Goal: Check status: Check status

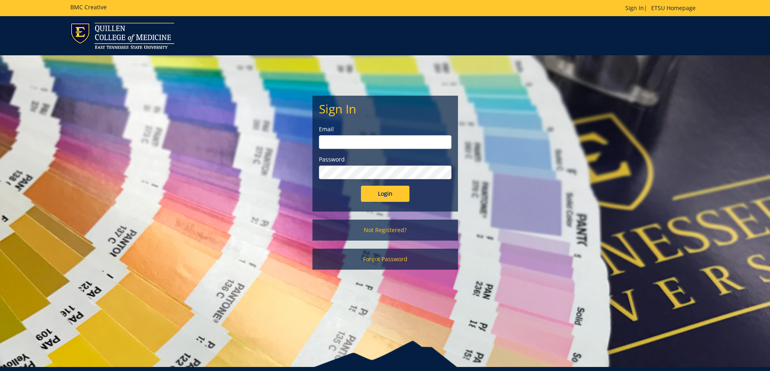
click at [364, 142] on input "email" at bounding box center [385, 142] width 133 height 14
type input "[EMAIL_ADDRESS][DOMAIN_NAME]"
click at [361, 186] on input "Login" at bounding box center [385, 194] width 49 height 16
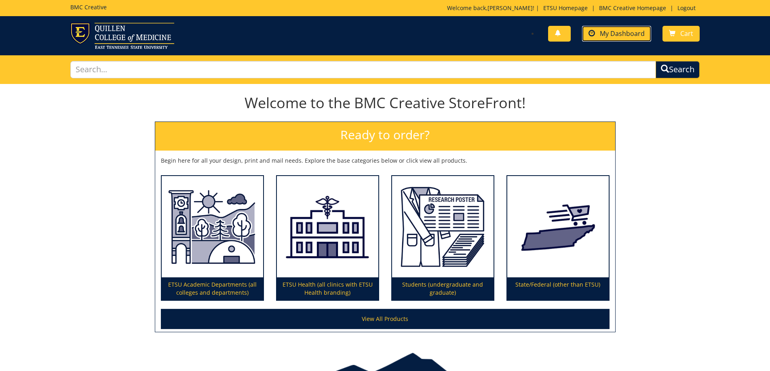
click at [624, 31] on span "My Dashboard" at bounding box center [622, 33] width 45 height 9
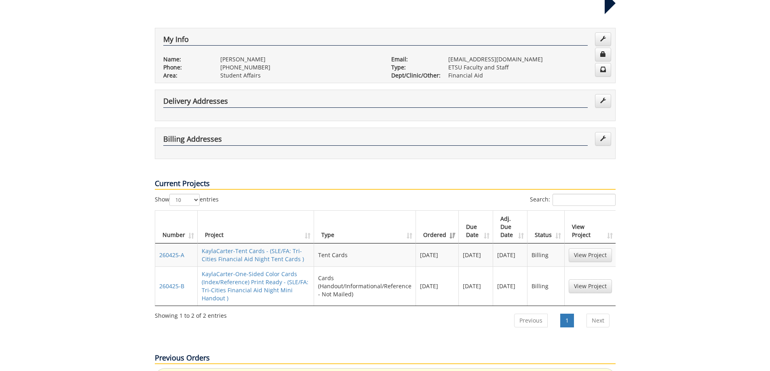
scroll to position [162, 0]
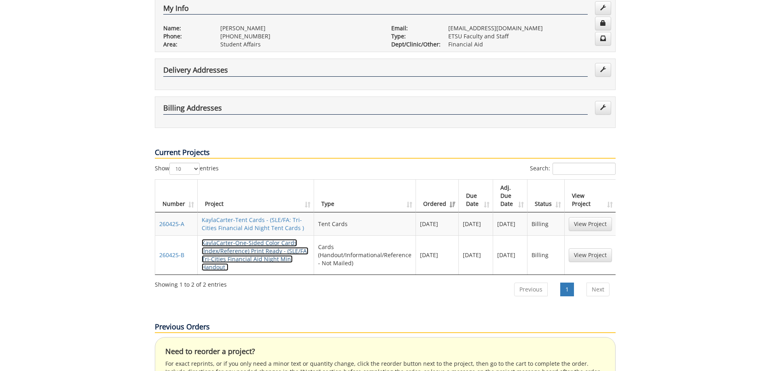
click at [267, 239] on link "KaylaCarter-One-Sided Color Cards (Index/Reference) Print Ready - (SLE/FA: Tri-…" at bounding box center [255, 255] width 107 height 32
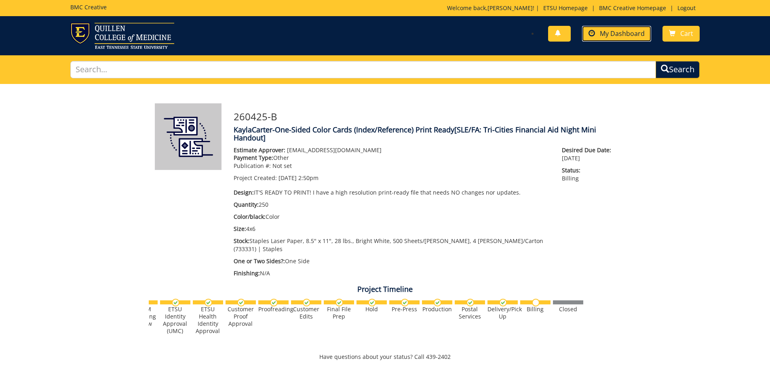
click at [587, 37] on link "My Dashboard" at bounding box center [616, 34] width 69 height 16
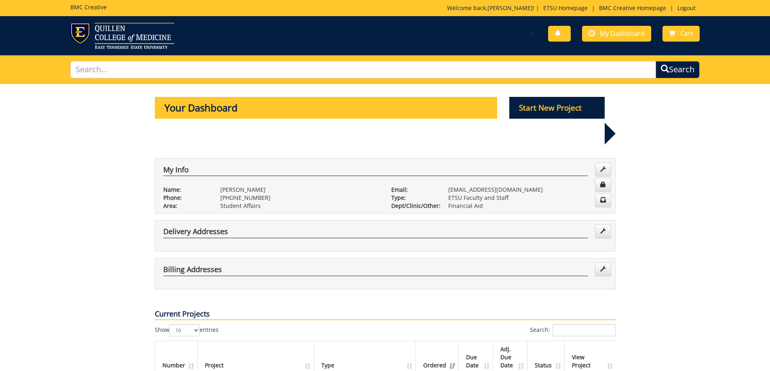
scroll to position [81, 0]
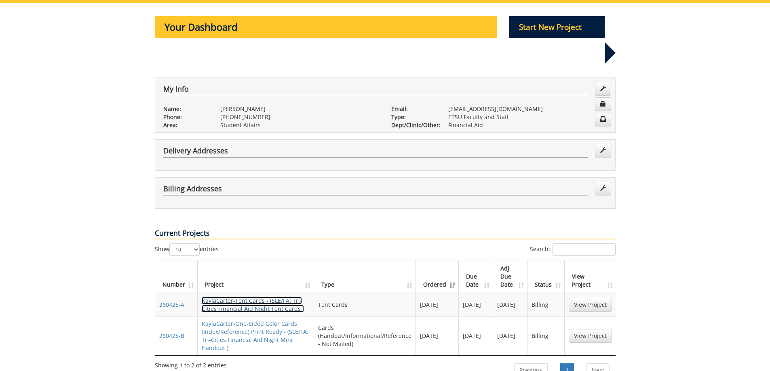
click at [238, 297] on link "KaylaCarter-Tent Cards - (SLE/FA: Tri-Cities Financial Aid Night Tent Cards )" at bounding box center [253, 305] width 102 height 16
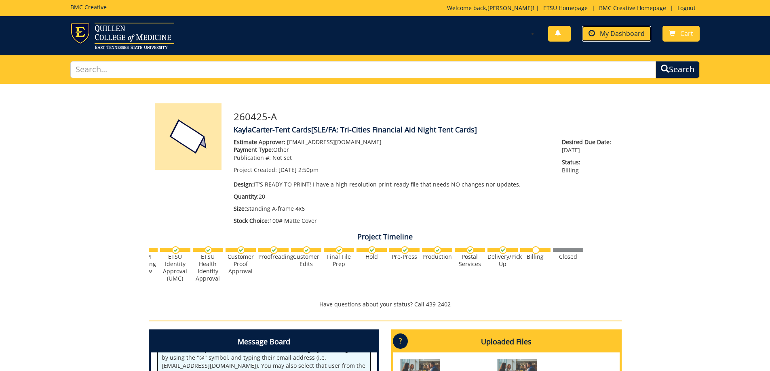
click at [608, 33] on span "My Dashboard" at bounding box center [622, 33] width 45 height 9
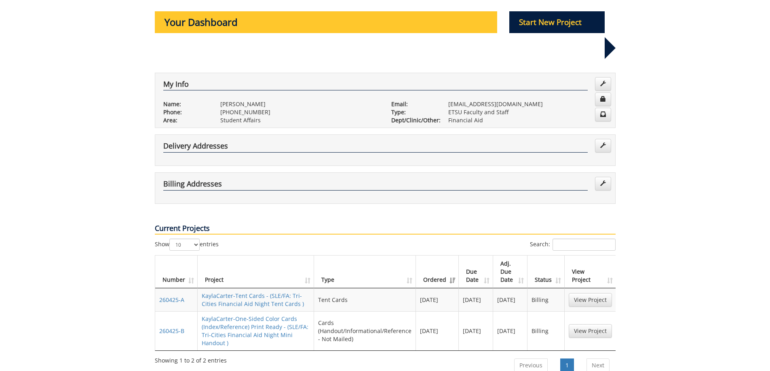
scroll to position [121, 0]
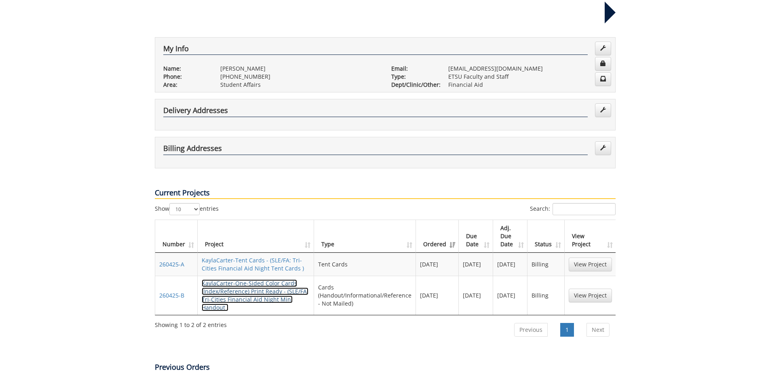
click at [258, 280] on link "KaylaCarter-One-Sided Color Cards (Index/Reference) Print Ready - (SLE/FA: Tri-…" at bounding box center [255, 296] width 107 height 32
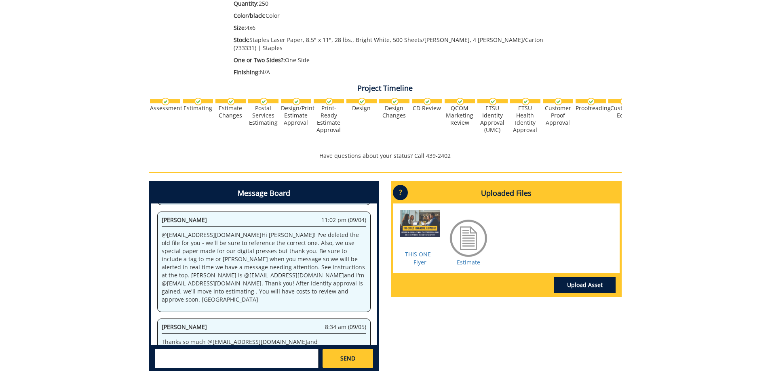
scroll to position [202, 0]
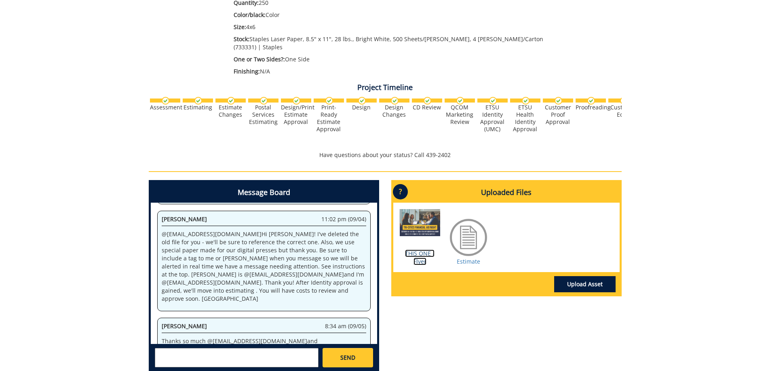
click at [422, 252] on link "THIS ONE - Flyer" at bounding box center [420, 258] width 30 height 16
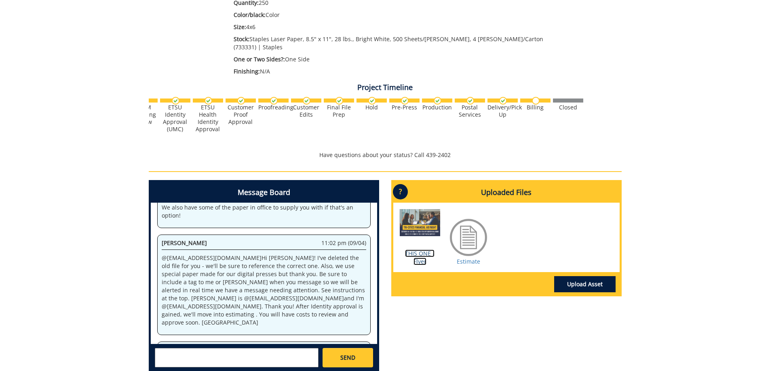
scroll to position [144, 0]
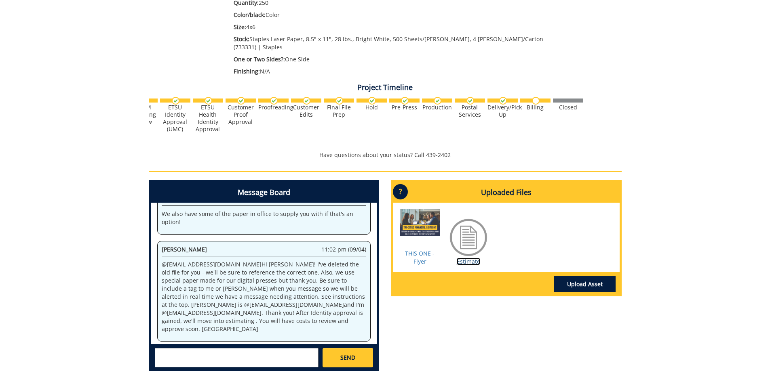
click at [471, 258] on link "Estimate" at bounding box center [468, 262] width 23 height 8
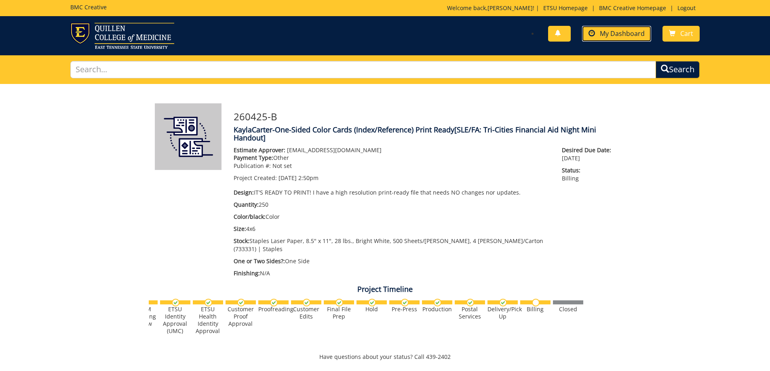
click at [603, 35] on span "My Dashboard" at bounding box center [622, 33] width 45 height 9
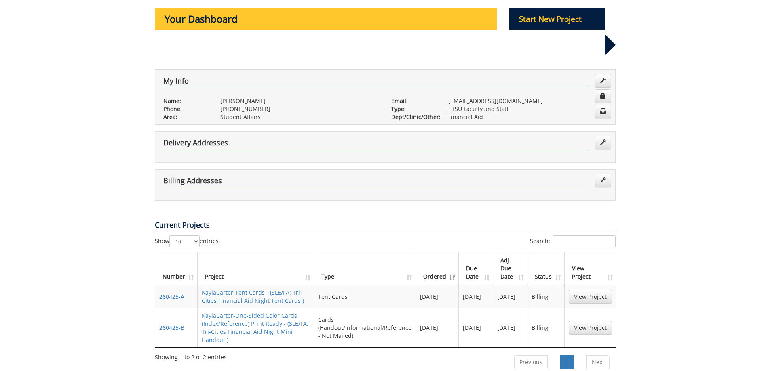
scroll to position [162, 0]
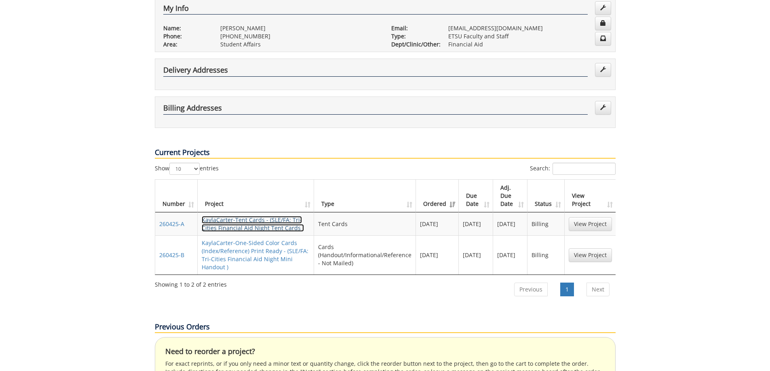
click at [243, 216] on link "KaylaCarter-Tent Cards - (SLE/FA: Tri-Cities Financial Aid Night Tent Cards )" at bounding box center [253, 224] width 102 height 16
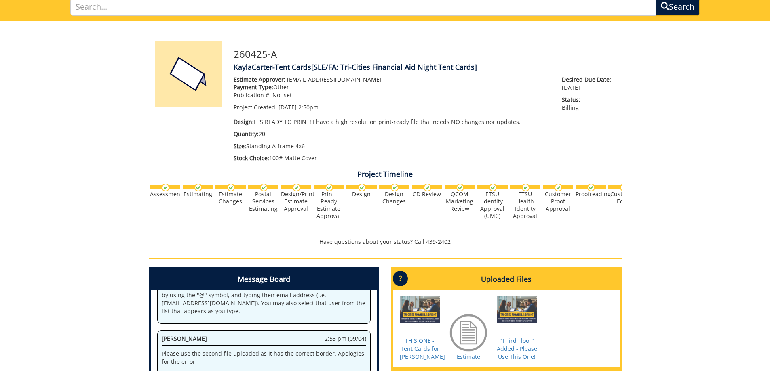
scroll to position [236, 0]
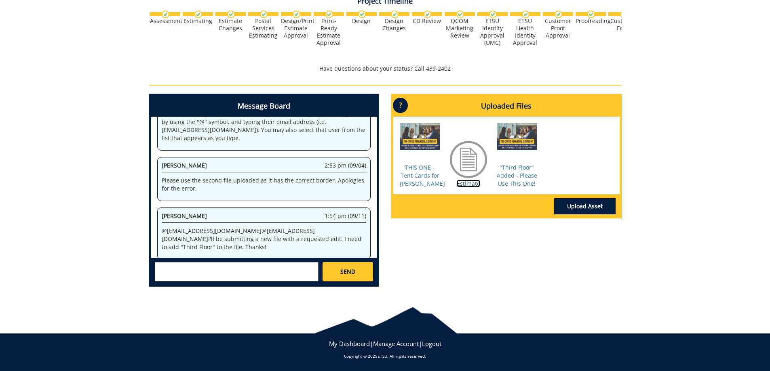
click at [462, 182] on link "Estimate" at bounding box center [468, 184] width 23 height 8
